Goal: Check status: Check status

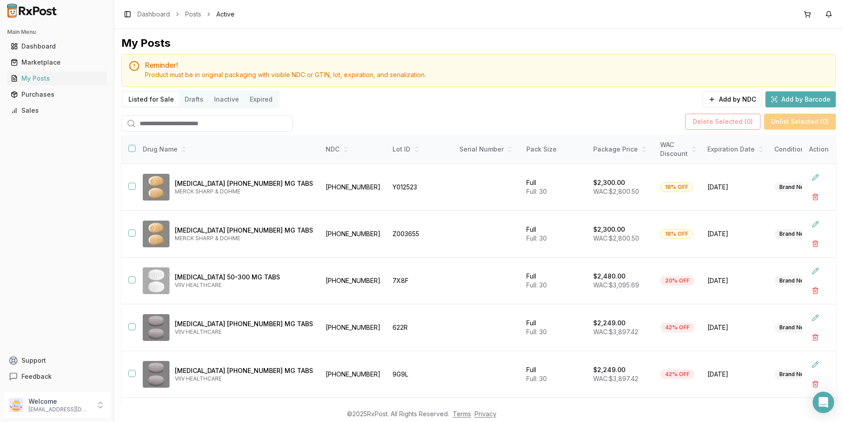
click at [78, 111] on div "Sales" at bounding box center [57, 110] width 92 height 9
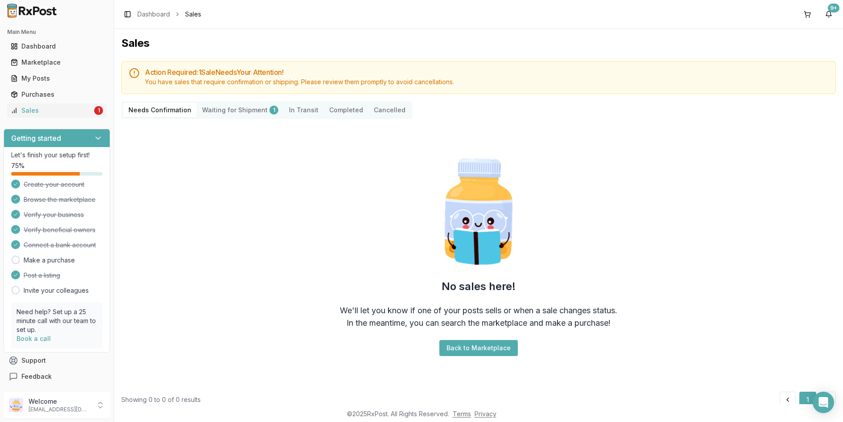
click at [247, 114] on Shipment "Waiting for Shipment 1" at bounding box center [240, 110] width 87 height 14
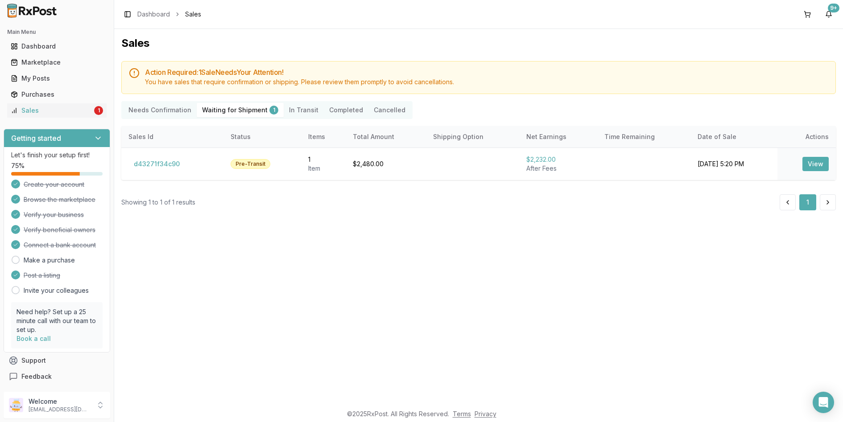
click at [176, 105] on Confirmation "Needs Confirmation" at bounding box center [160, 110] width 74 height 14
